Goal: Entertainment & Leisure: Consume media (video, audio)

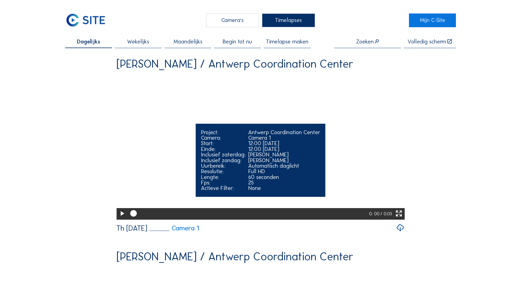
click at [121, 218] on icon at bounding box center [122, 214] width 8 height 10
drag, startPoint x: 404, startPoint y: 235, endPoint x: 405, endPoint y: 264, distance: 28.6
click at [403, 218] on icon at bounding box center [399, 214] width 8 height 10
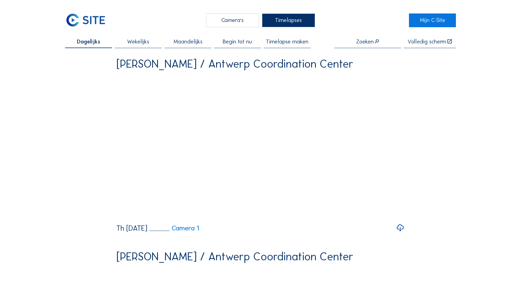
click at [138, 44] on span "Wekelijks" at bounding box center [138, 41] width 22 height 5
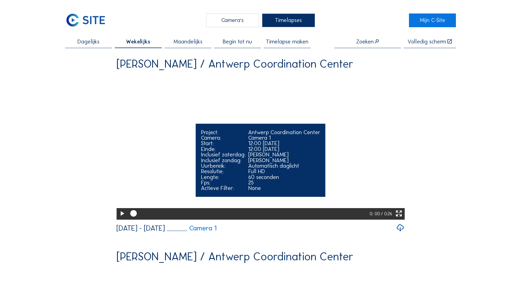
click at [400, 218] on icon at bounding box center [399, 214] width 8 height 10
